Goal: Find specific page/section: Find specific page/section

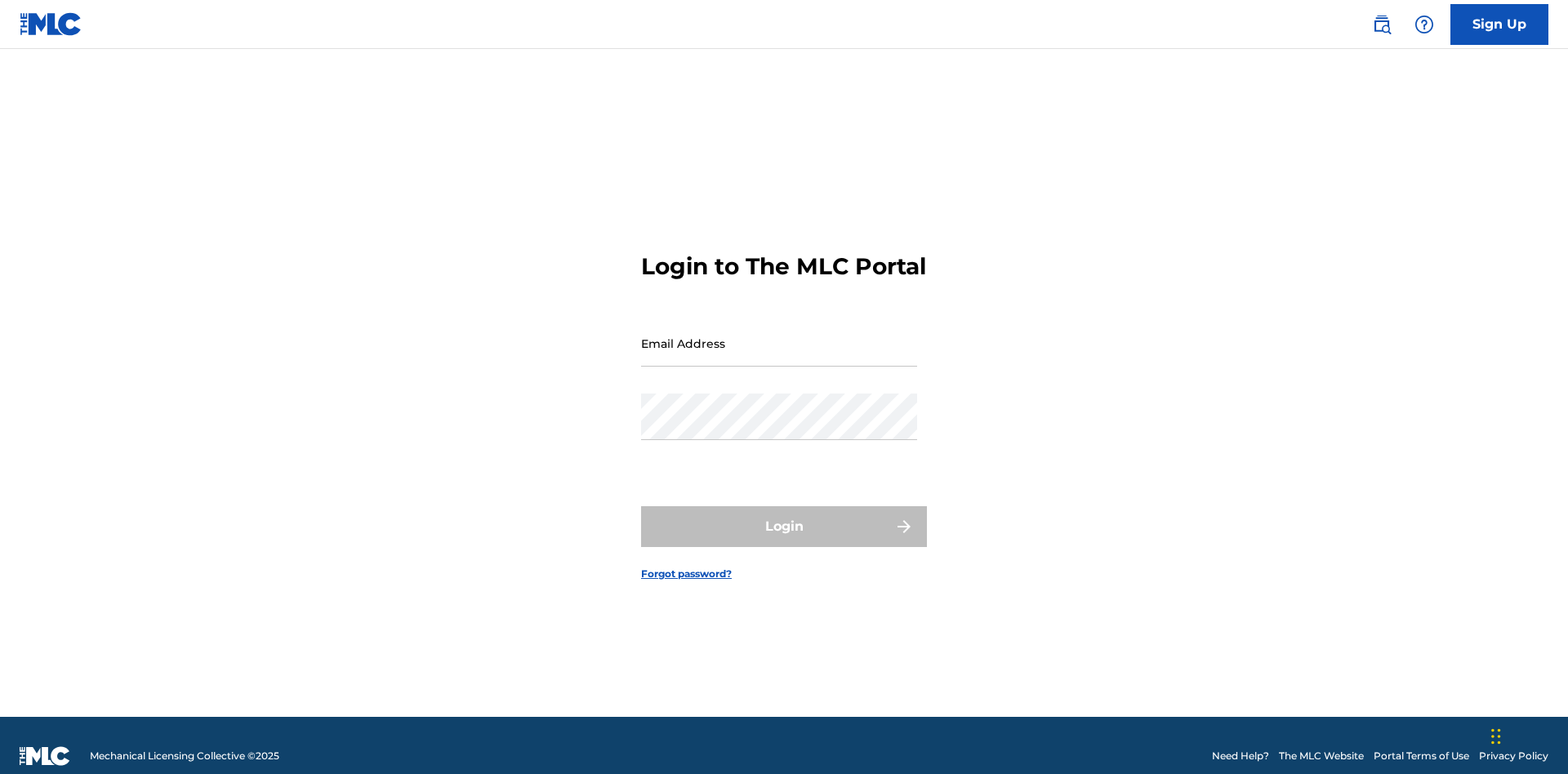
scroll to position [21, 0]
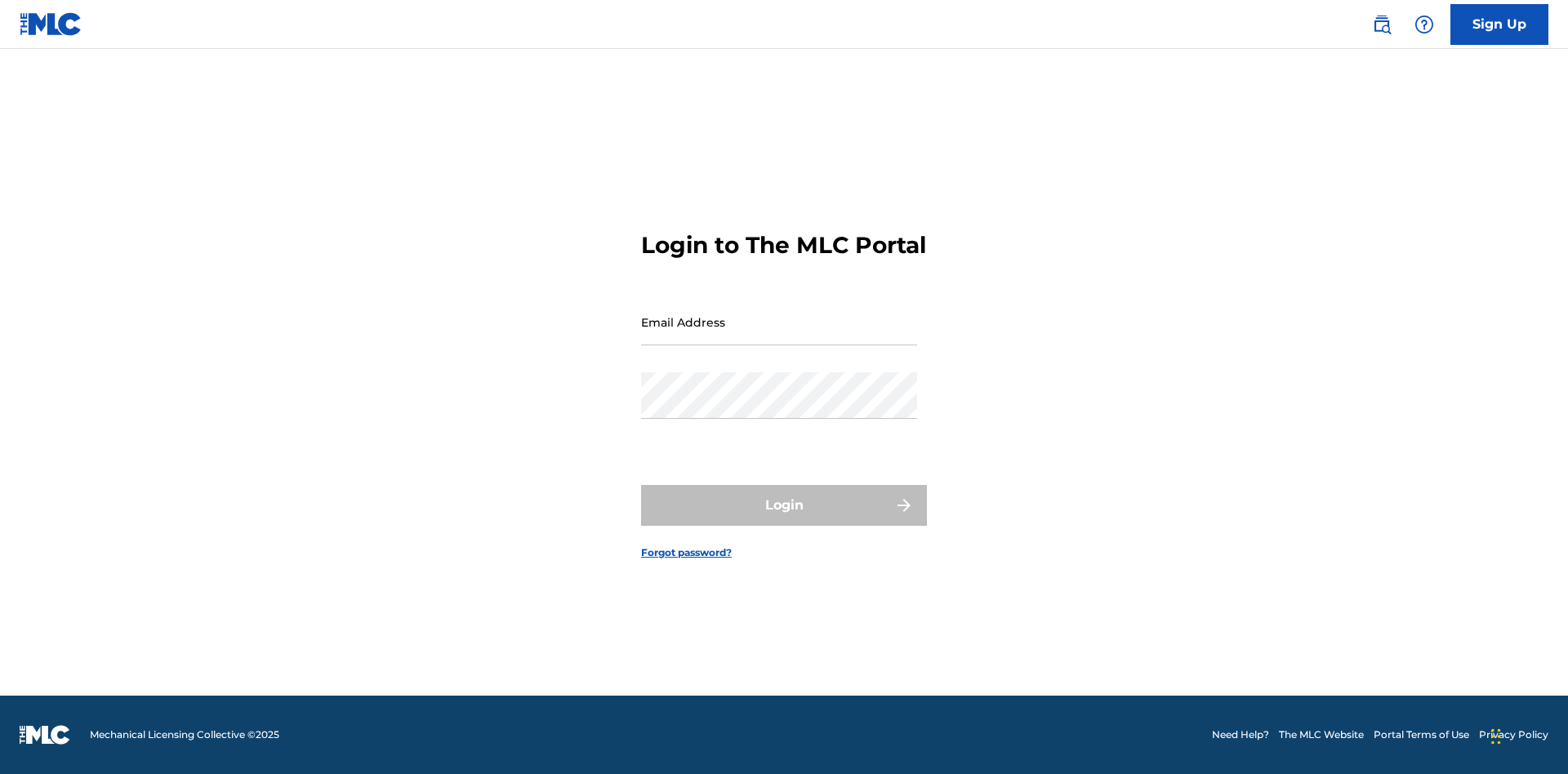
click at [779, 335] on input "Email Address" at bounding box center [779, 322] width 276 height 47
type input "[EMAIL_ADDRESS][DOMAIN_NAME]"
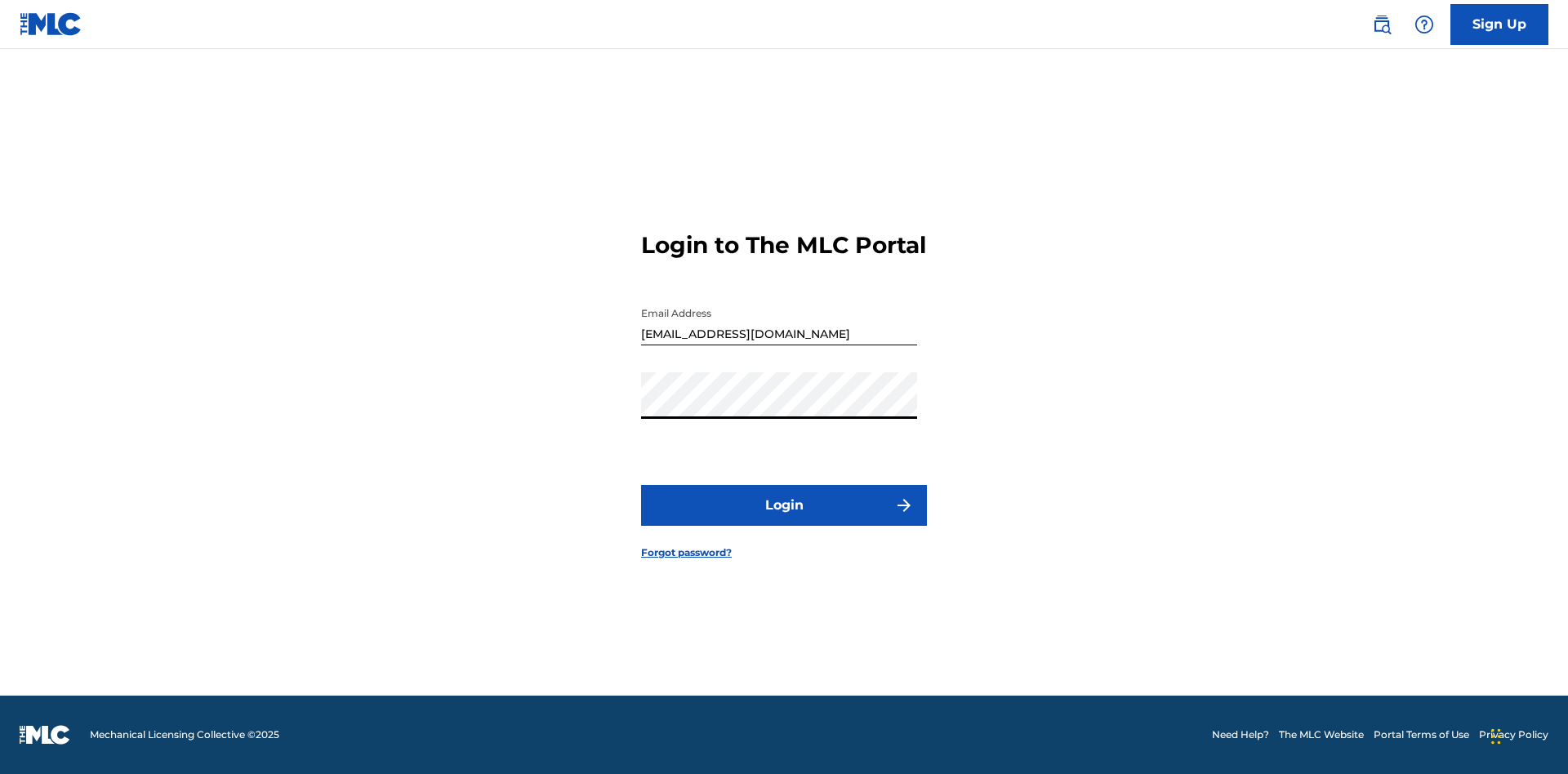
click at [784, 520] on button "Login" at bounding box center [784, 505] width 286 height 41
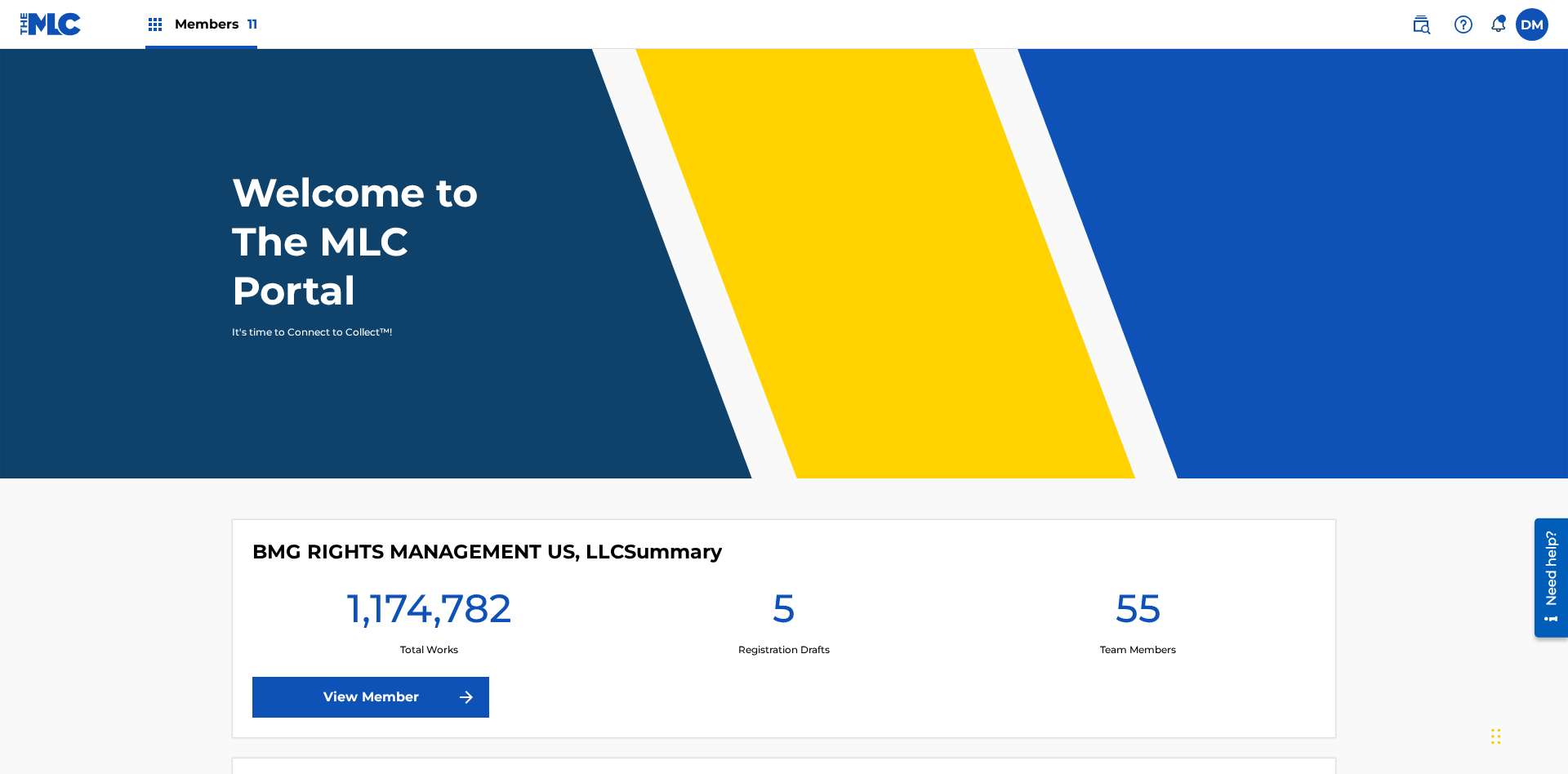
scroll to position [70, 0]
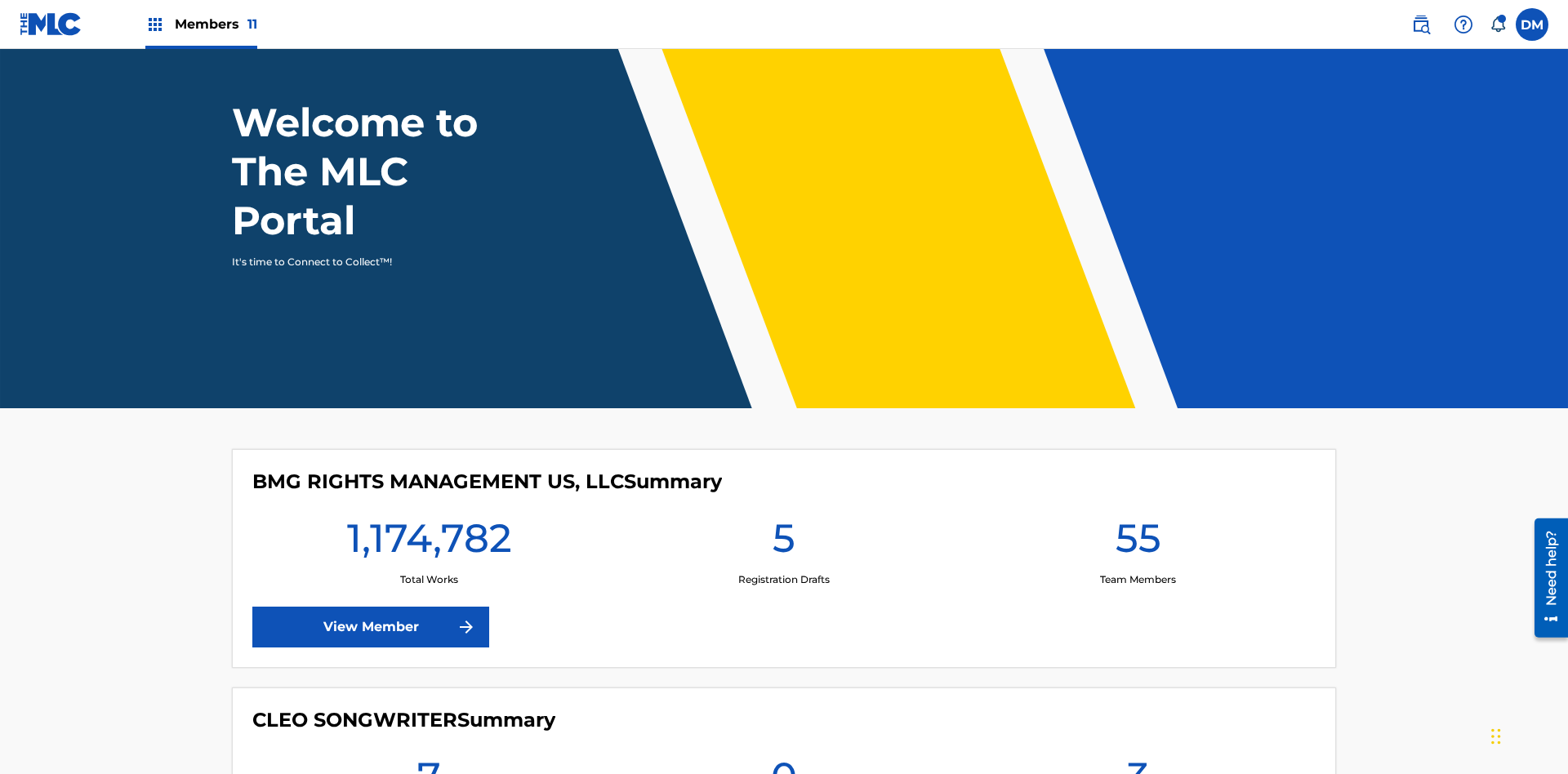
click at [201, 24] on span "Members 11" at bounding box center [216, 24] width 82 height 18
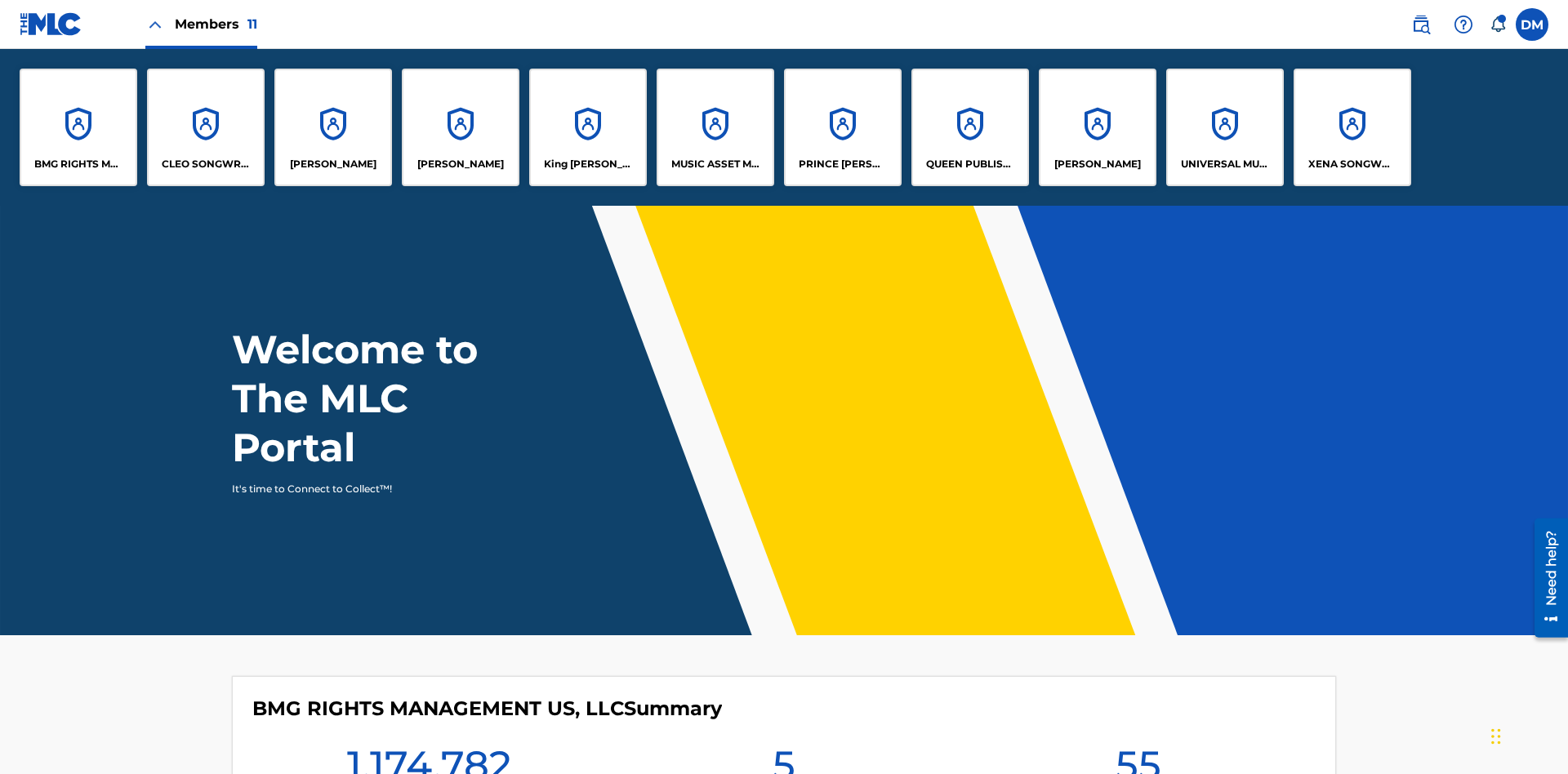
click at [78, 164] on p "BMG RIGHTS MANAGEMENT US, LLC" at bounding box center [78, 164] width 89 height 15
